Goal: Complete application form

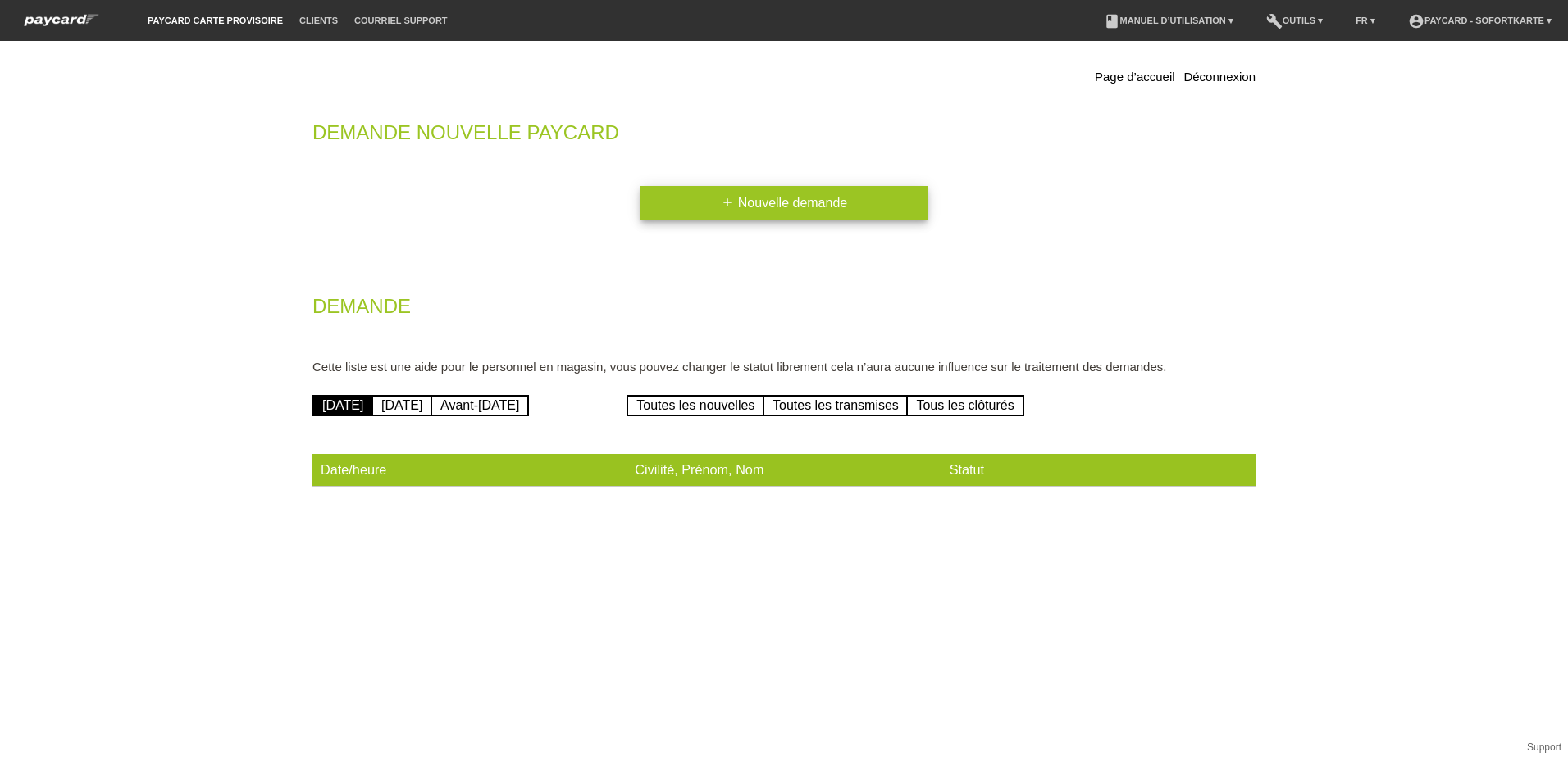
click at [794, 195] on link "add Nouvelle demande" at bounding box center [784, 203] width 287 height 35
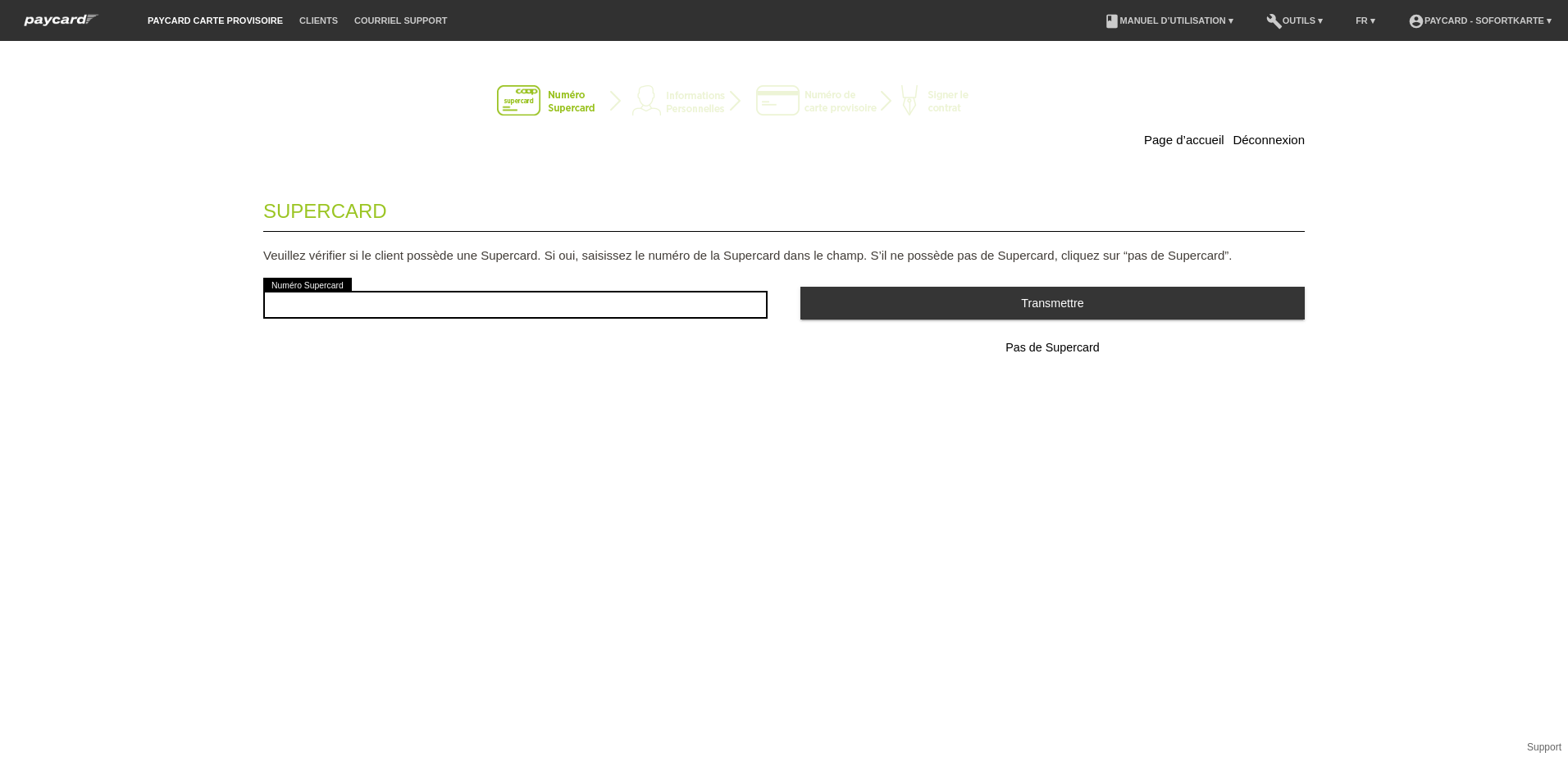
click at [1064, 347] on span "Pas de Supercard" at bounding box center [1052, 348] width 94 height 13
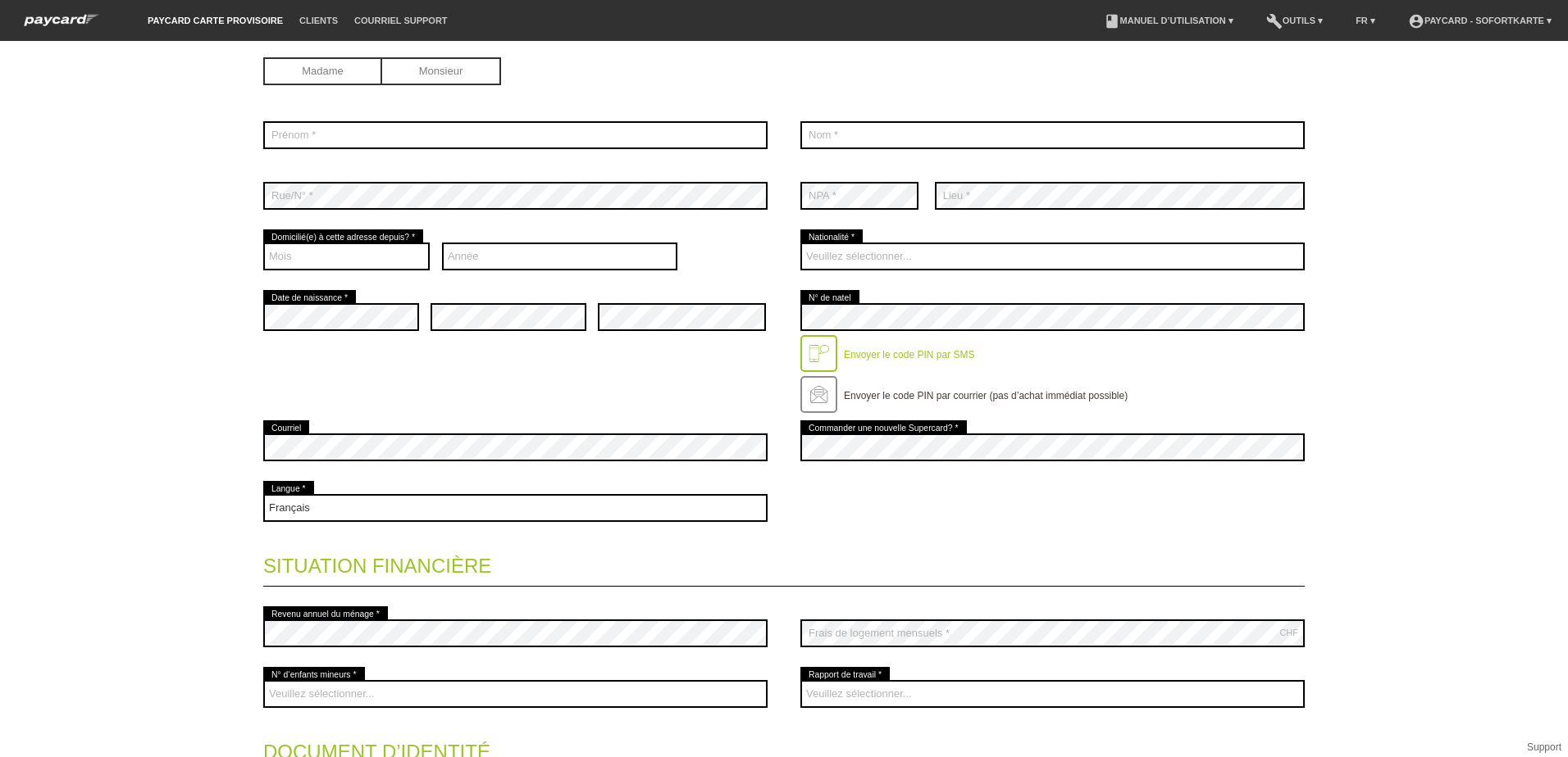
scroll to position [328, 0]
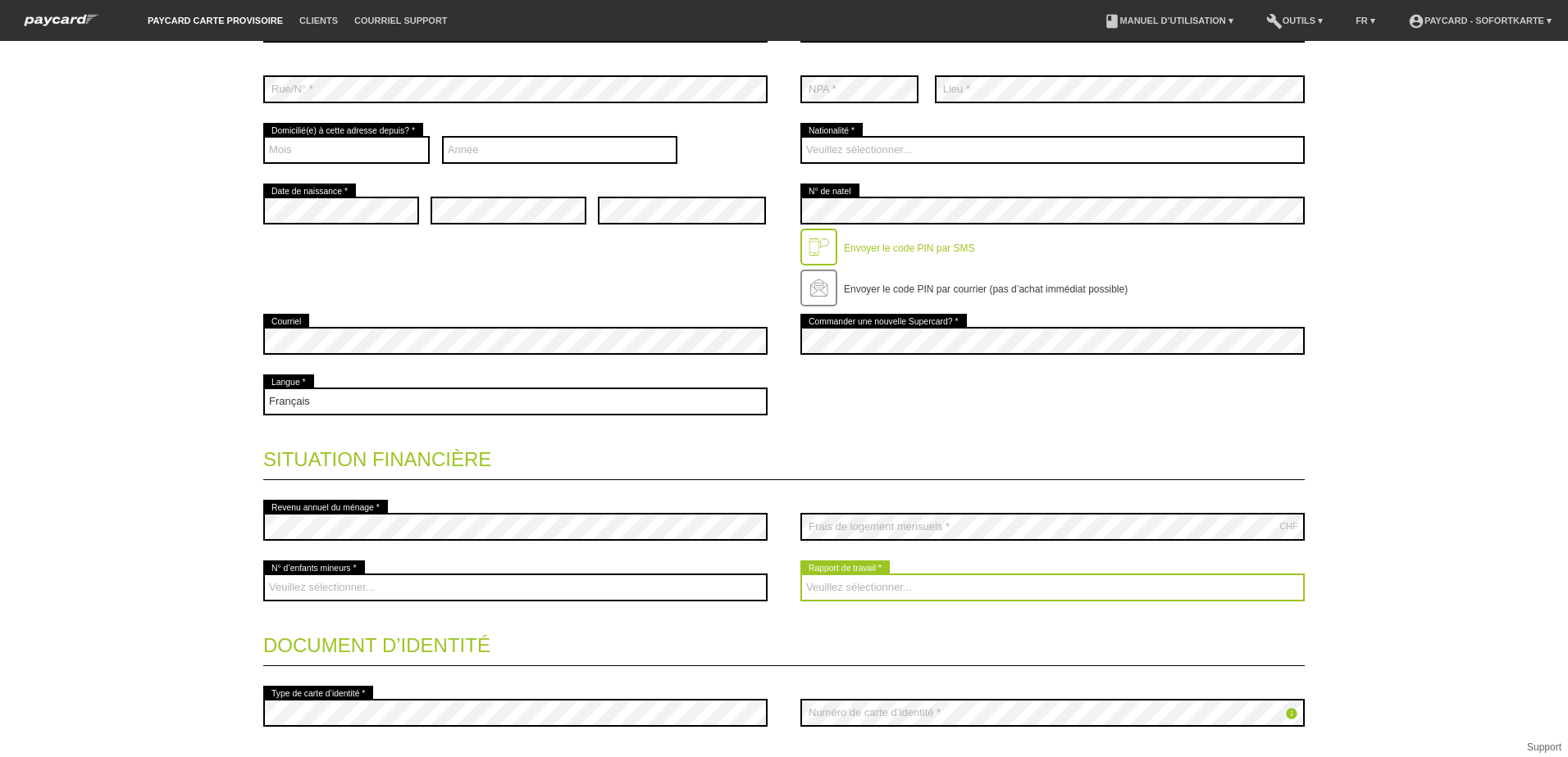
click at [876, 582] on select "Veuillez sélectionner... A durée indéterminée A durée déterminée Apprenti/étudi…" at bounding box center [1052, 588] width 504 height 28
click at [876, 583] on select "Veuillez sélectionner... A durée indéterminée A durée déterminée Apprenti/étudi…" at bounding box center [1052, 588] width 504 height 28
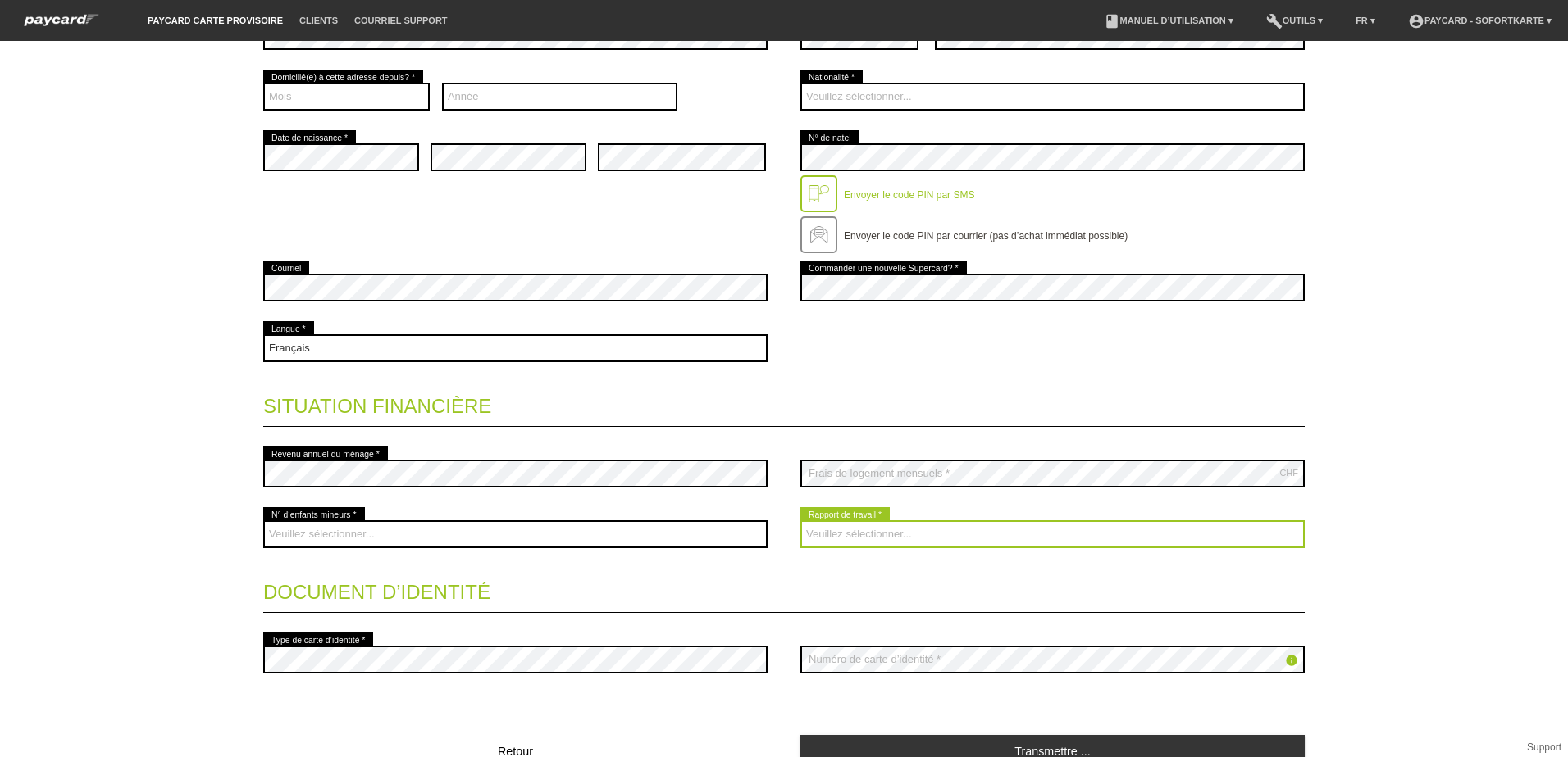
scroll to position [410, 0]
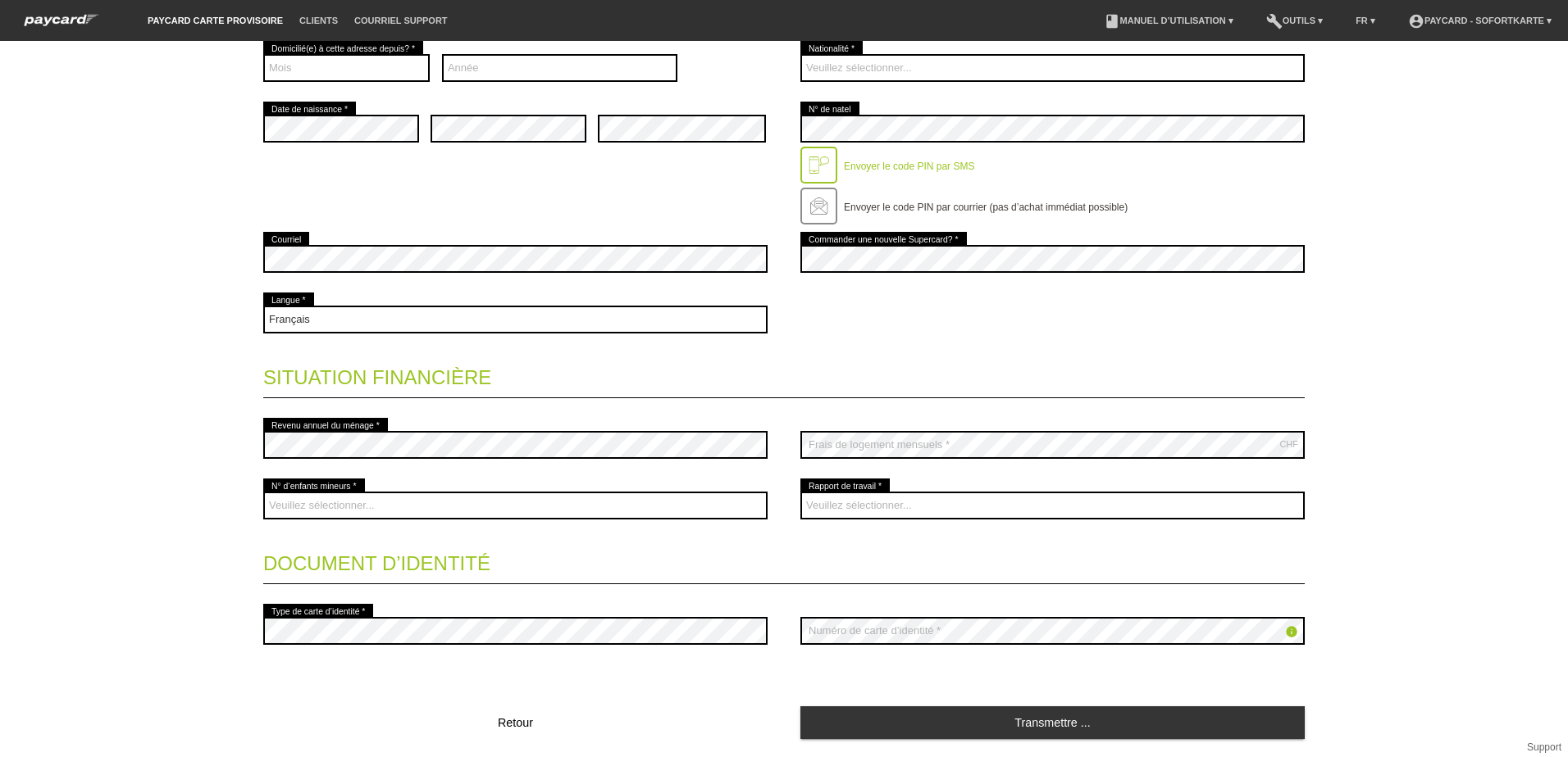
click at [504, 572] on legend "Document d’identité" at bounding box center [784, 561] width 1042 height 49
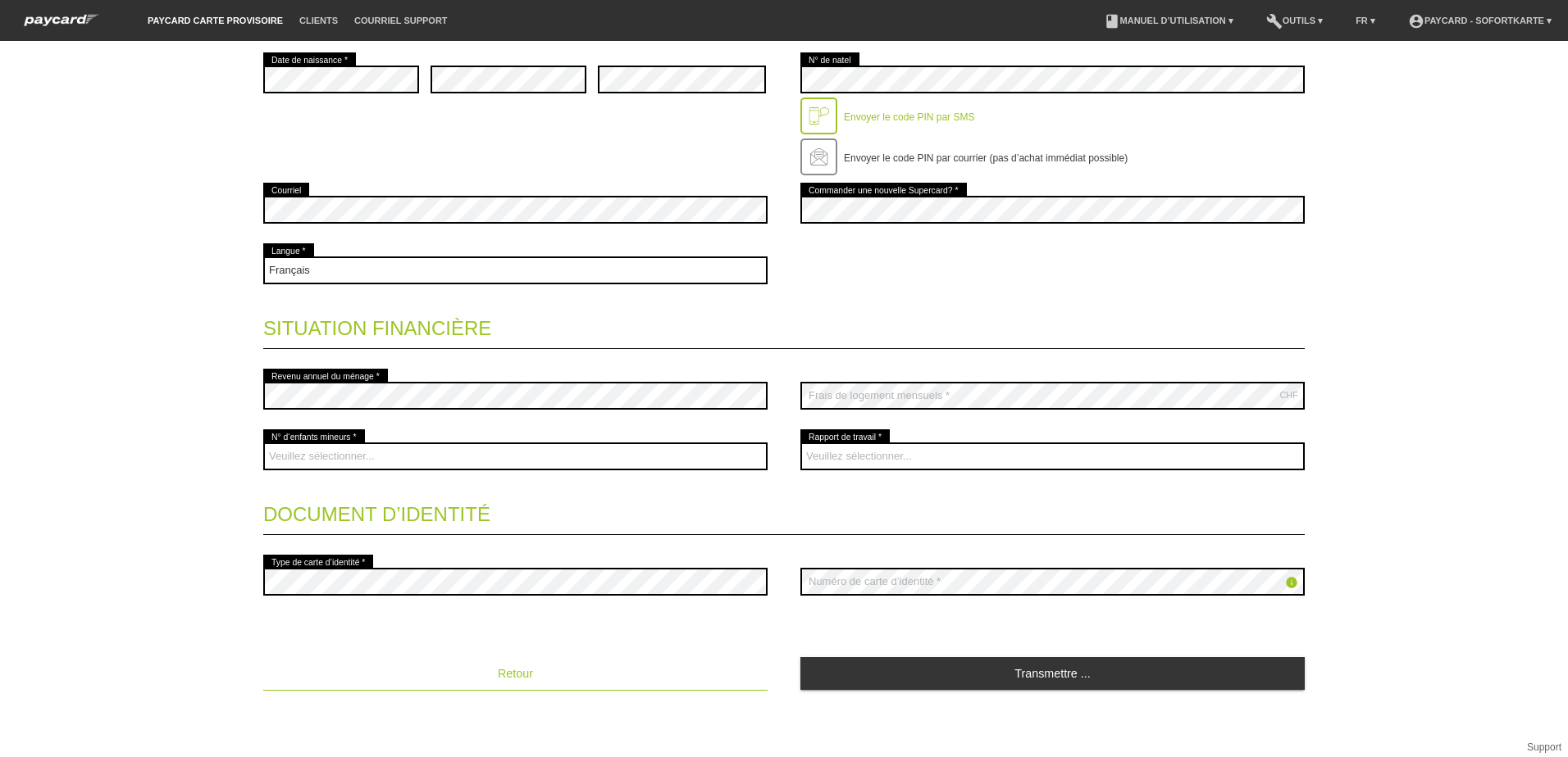
click at [522, 678] on span "Retour" at bounding box center [515, 674] width 36 height 13
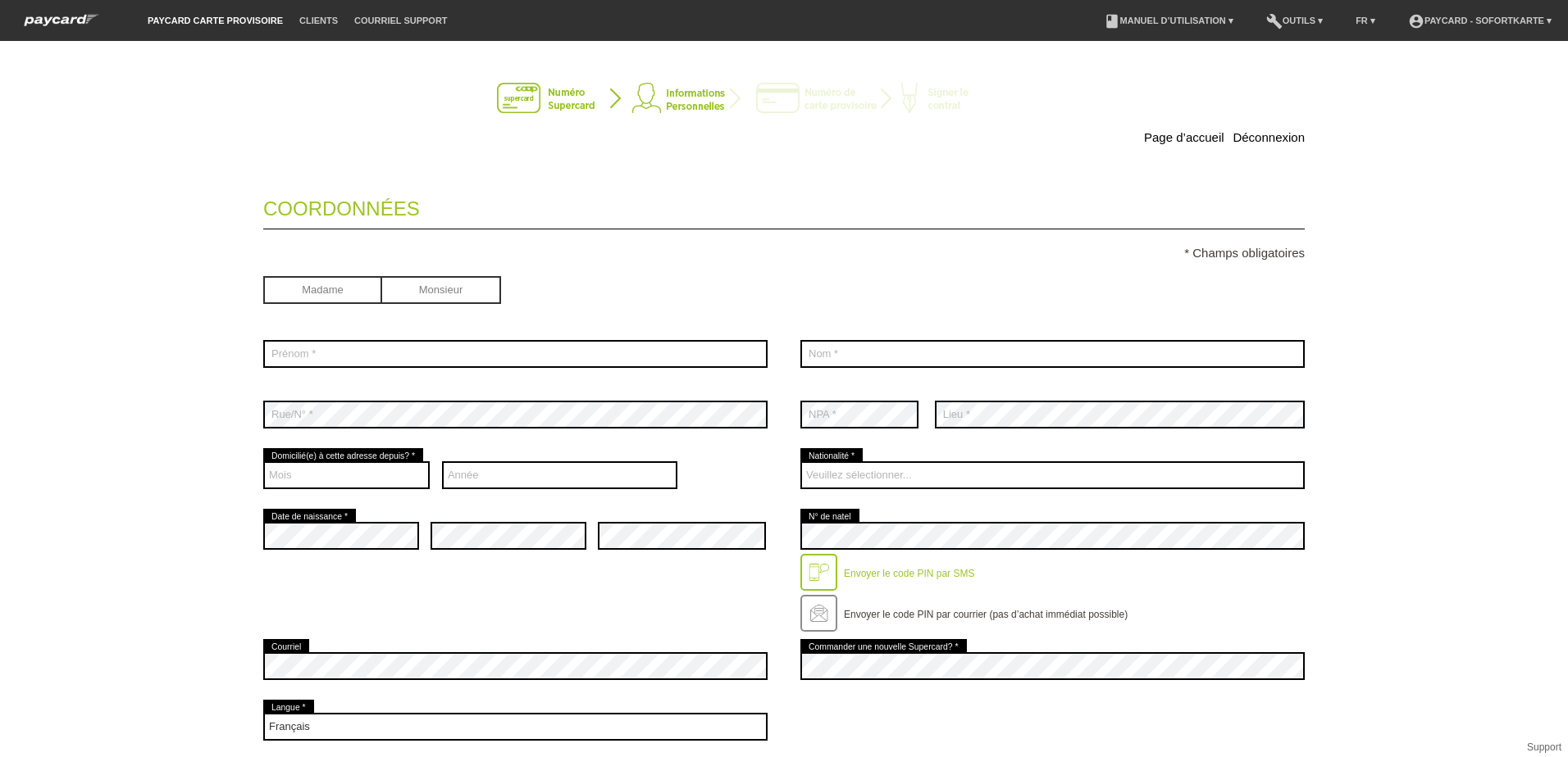
scroll to position [0, 0]
